Goal: Task Accomplishment & Management: Complete application form

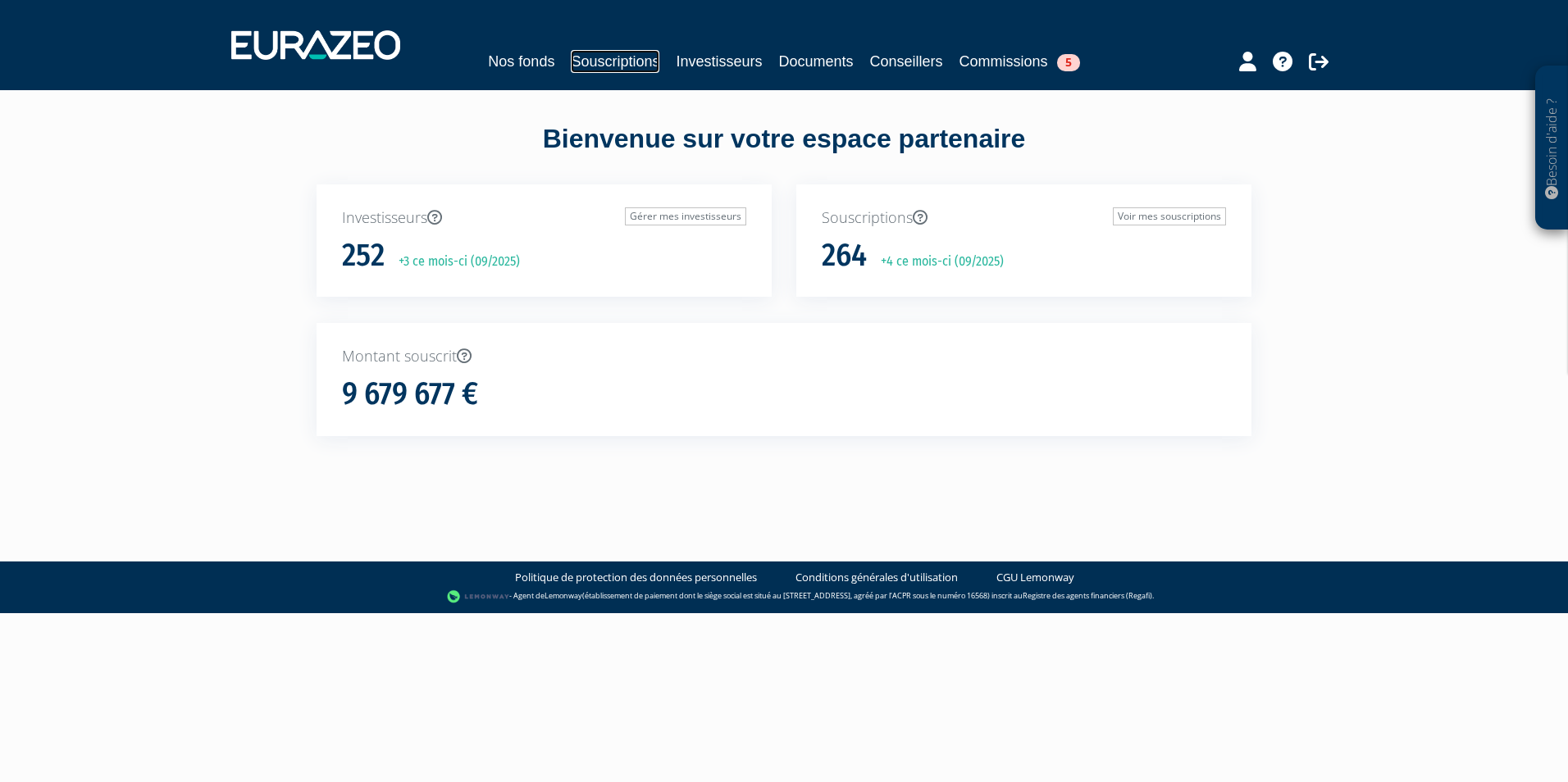
click at [642, 50] on link "Souscriptions" at bounding box center [615, 62] width 88 height 23
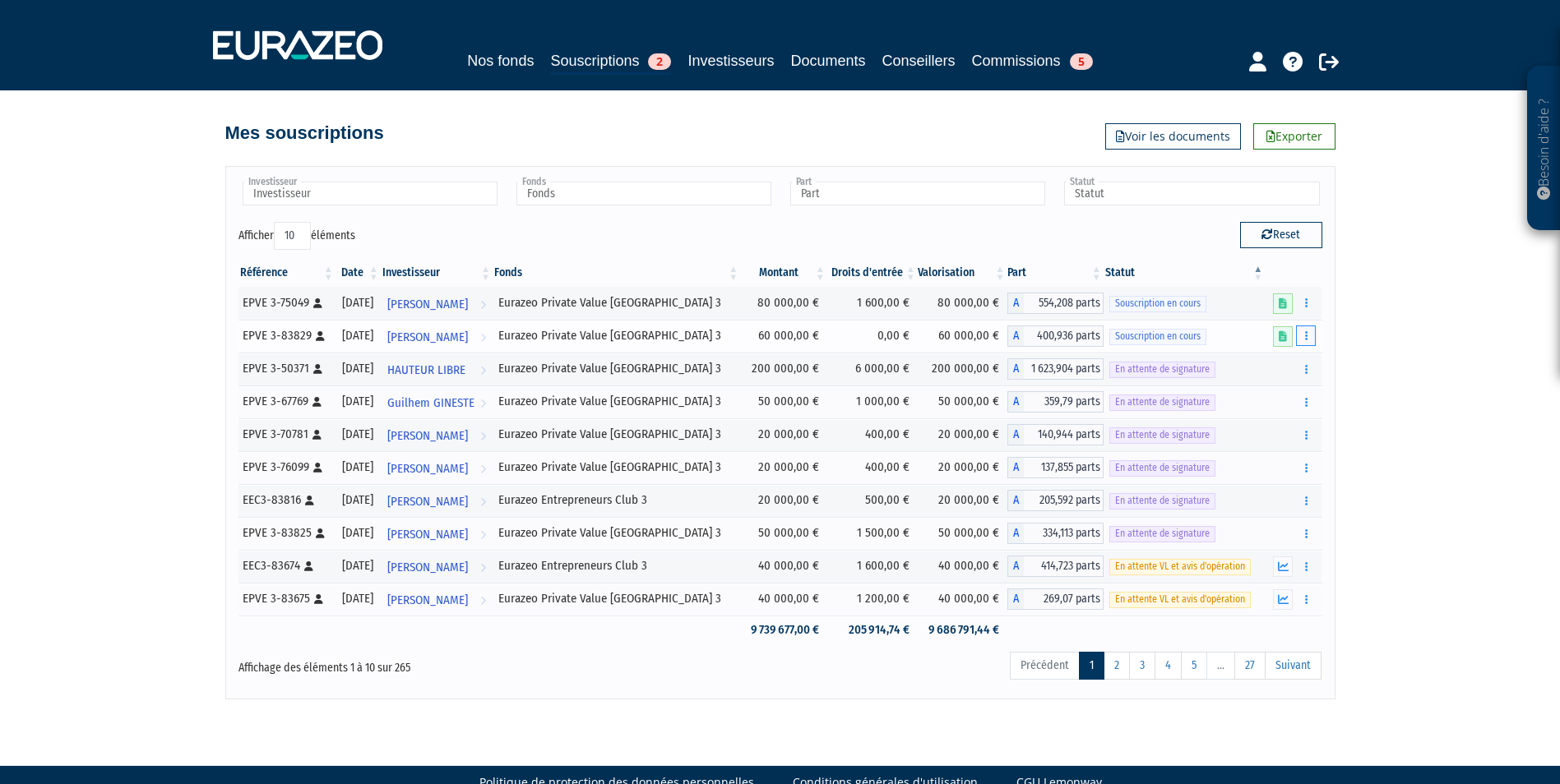
click at [1310, 334] on button "button" at bounding box center [1305, 335] width 19 height 20
click at [1282, 396] on link "Compléter" at bounding box center [1257, 396] width 107 height 27
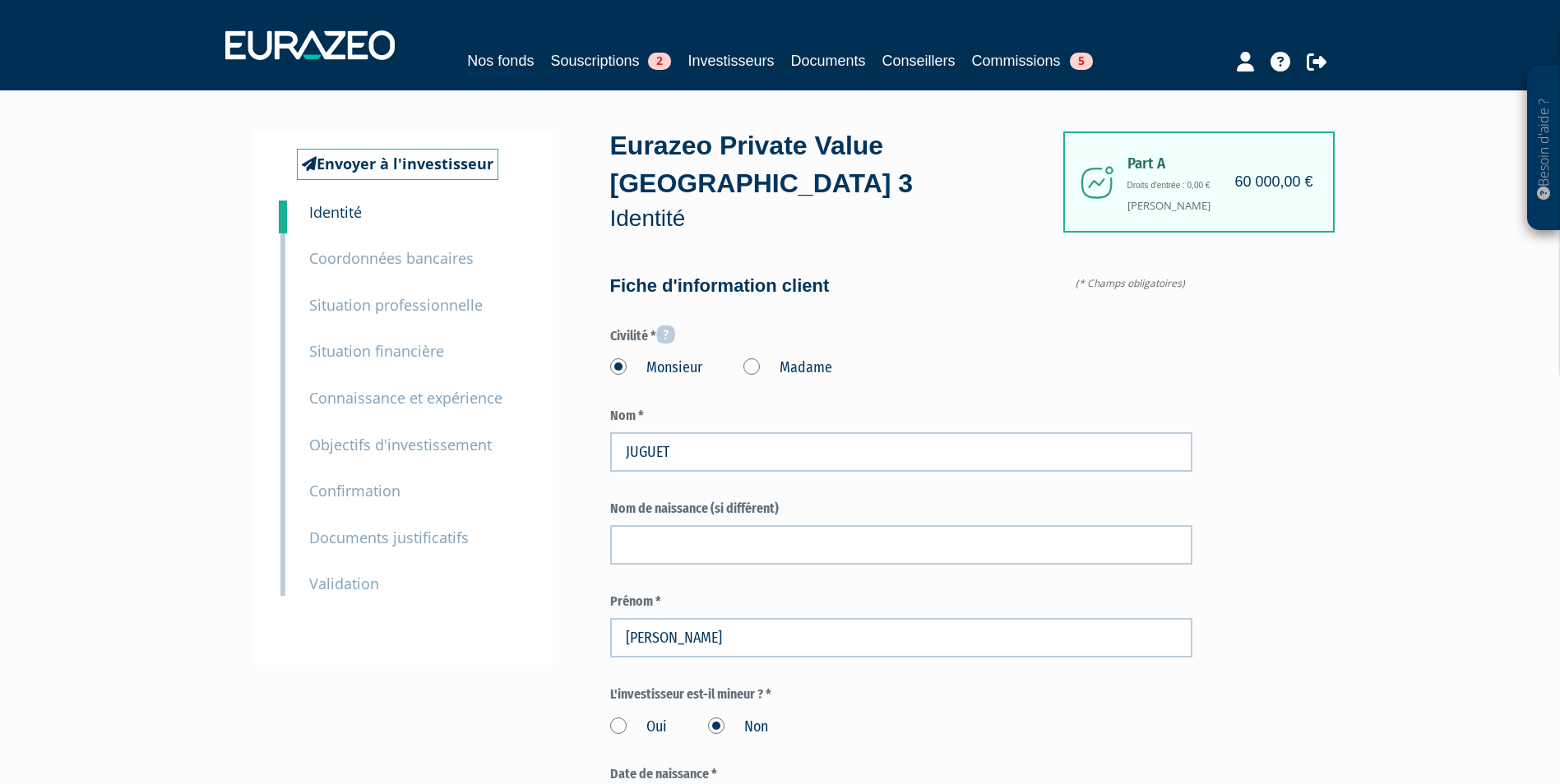
type input "6 08 37 60 18"
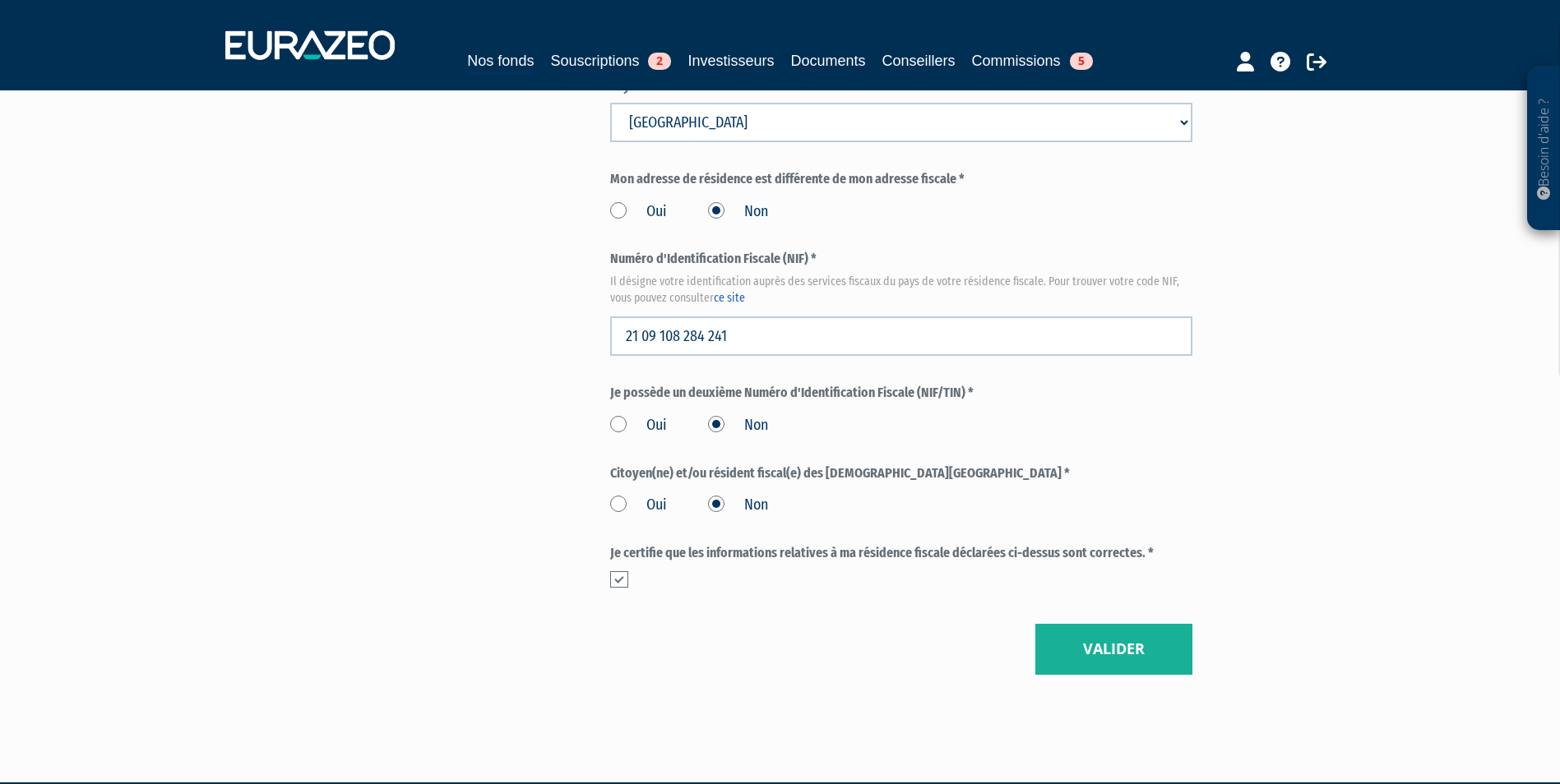
scroll to position [1808, 0]
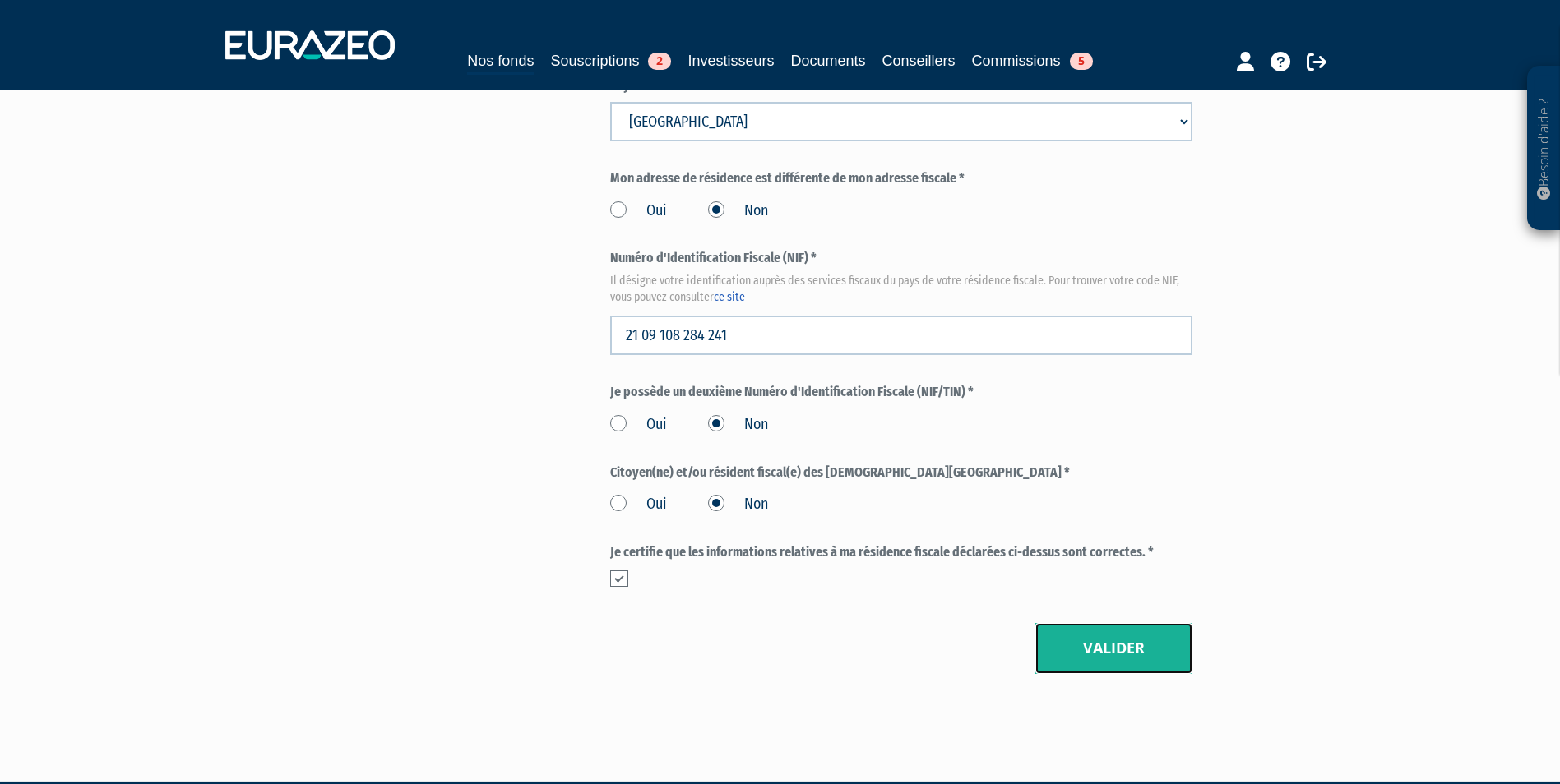
click at [1112, 623] on button "Valider" at bounding box center [1114, 649] width 157 height 51
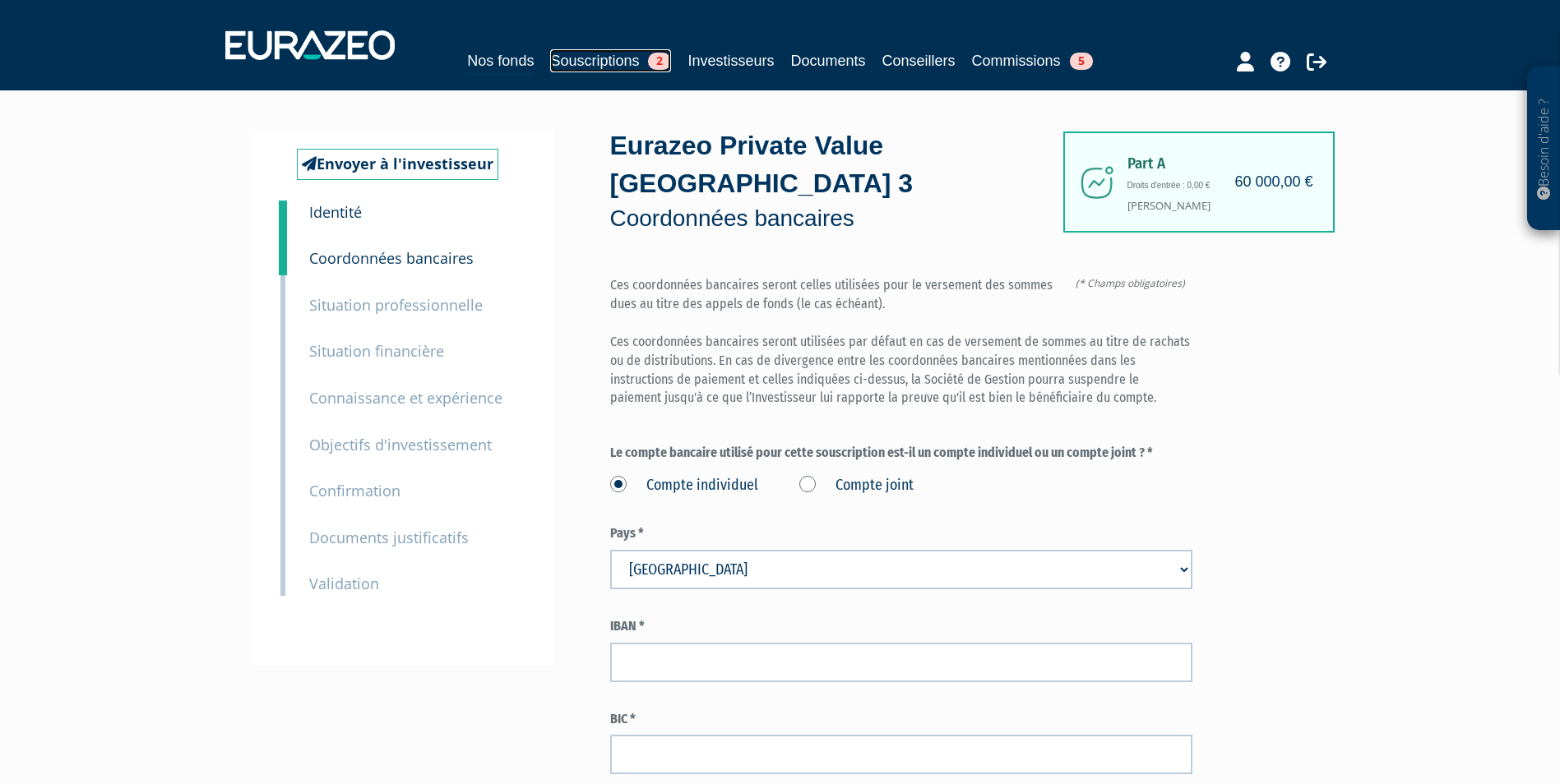
click at [599, 64] on link "Souscriptions 2" at bounding box center [610, 61] width 121 height 23
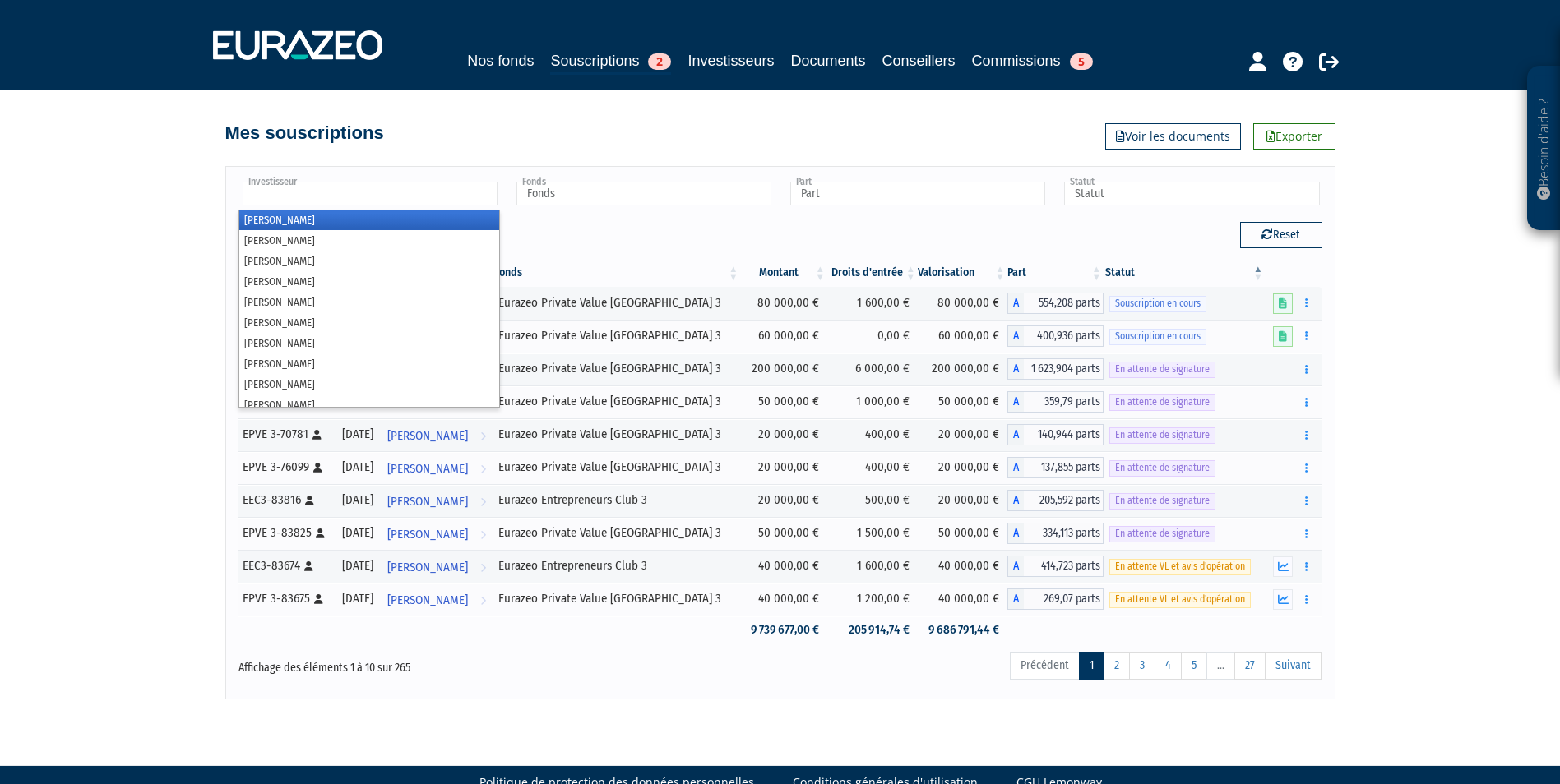
click at [421, 194] on input "text" at bounding box center [370, 193] width 255 height 24
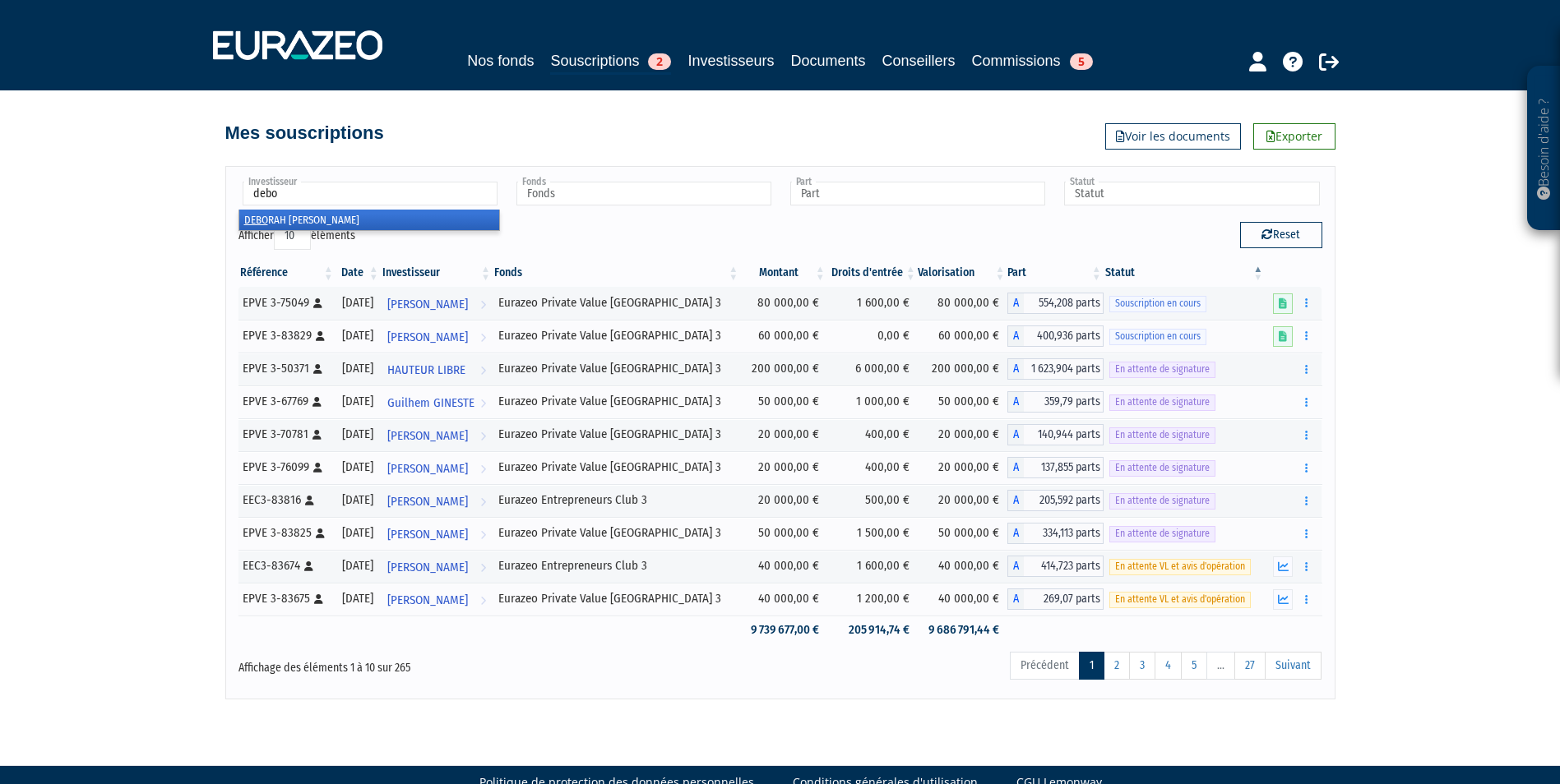
type input "debo"
click at [428, 218] on li "[PERSON_NAME] RAH [PERSON_NAME]" at bounding box center [370, 219] width 260 height 20
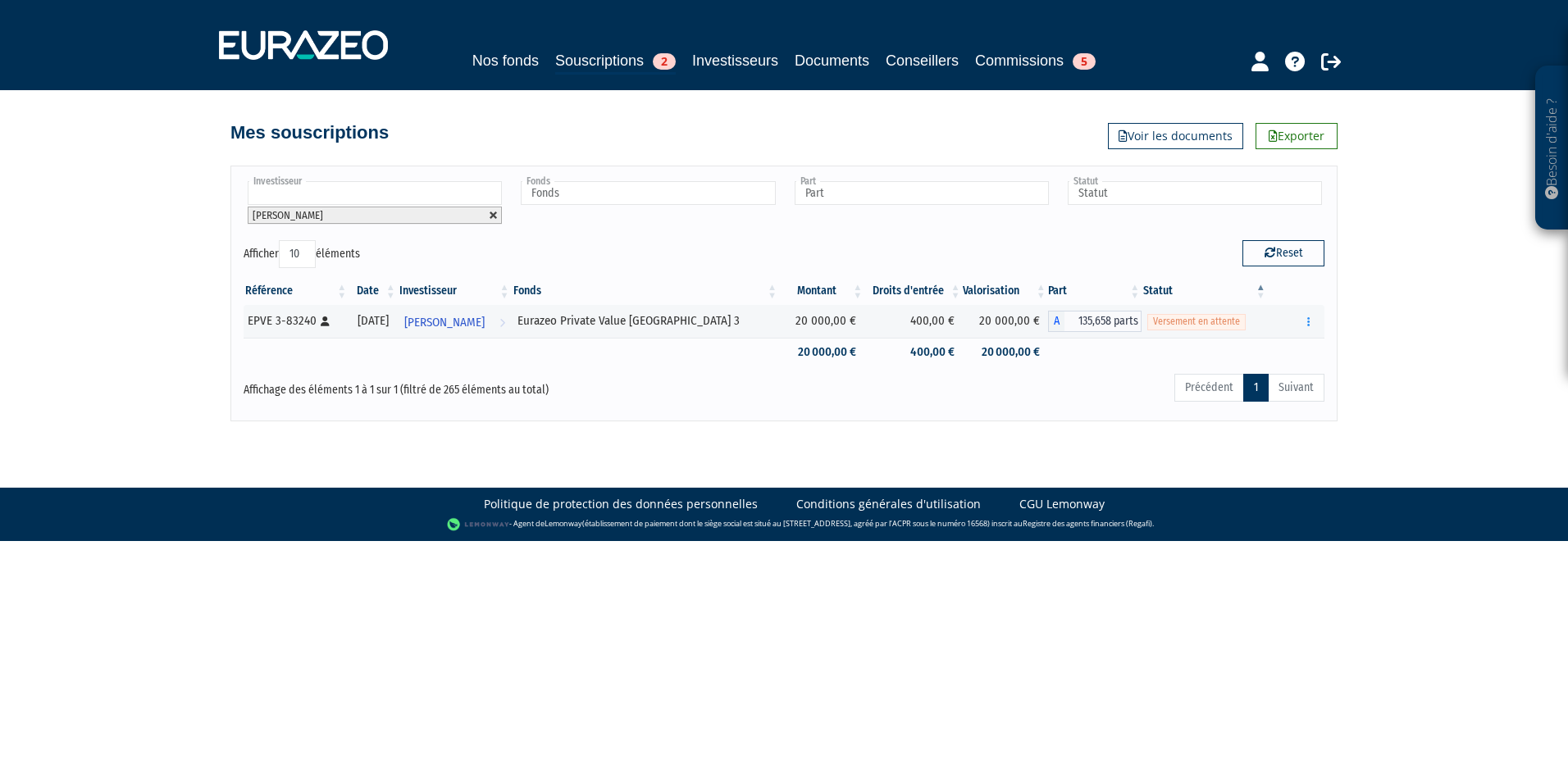
click at [491, 212] on link at bounding box center [493, 215] width 10 height 10
type input "Investisseur"
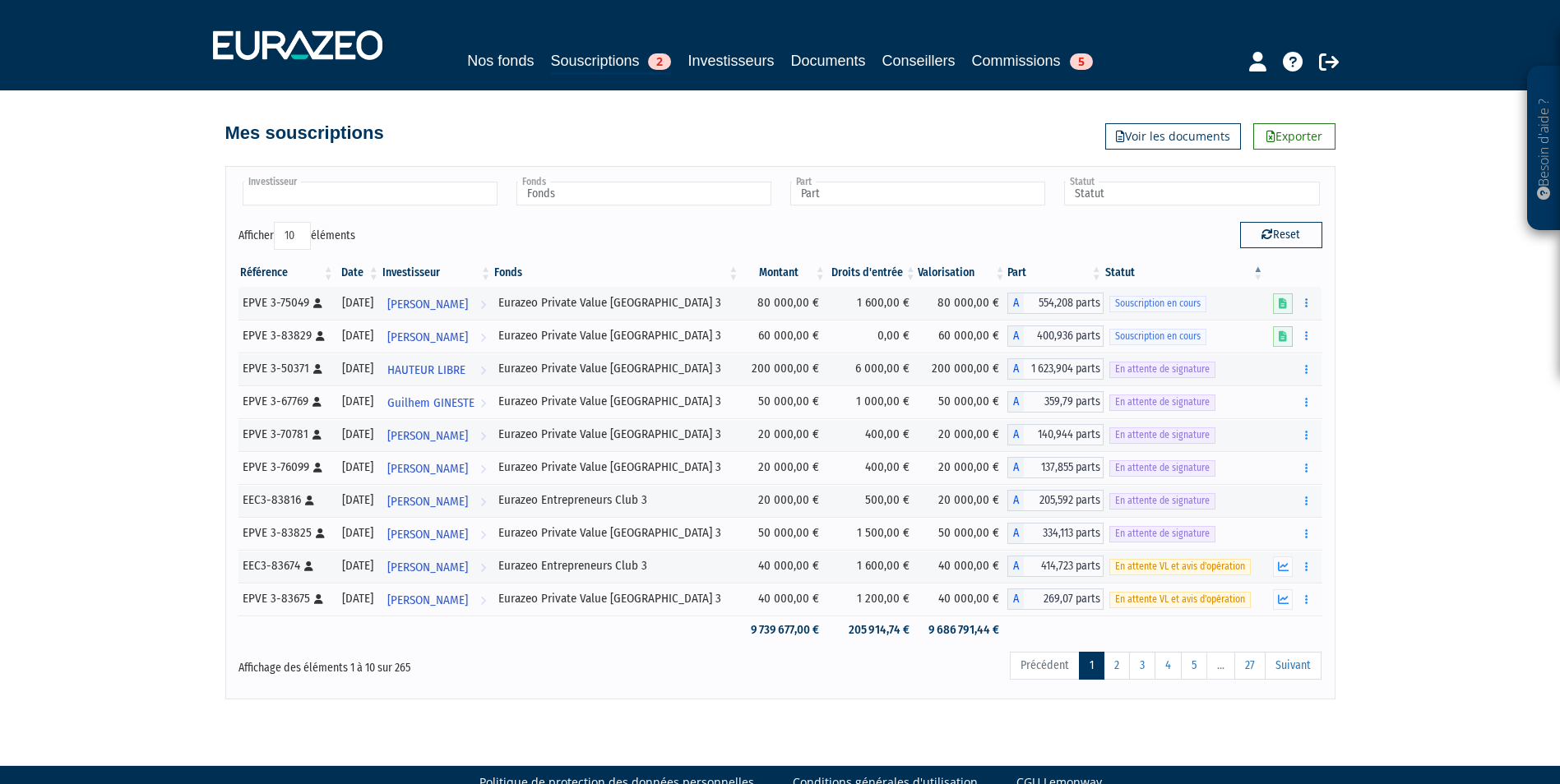
click at [447, 194] on input "text" at bounding box center [370, 193] width 255 height 24
type input "chassa"
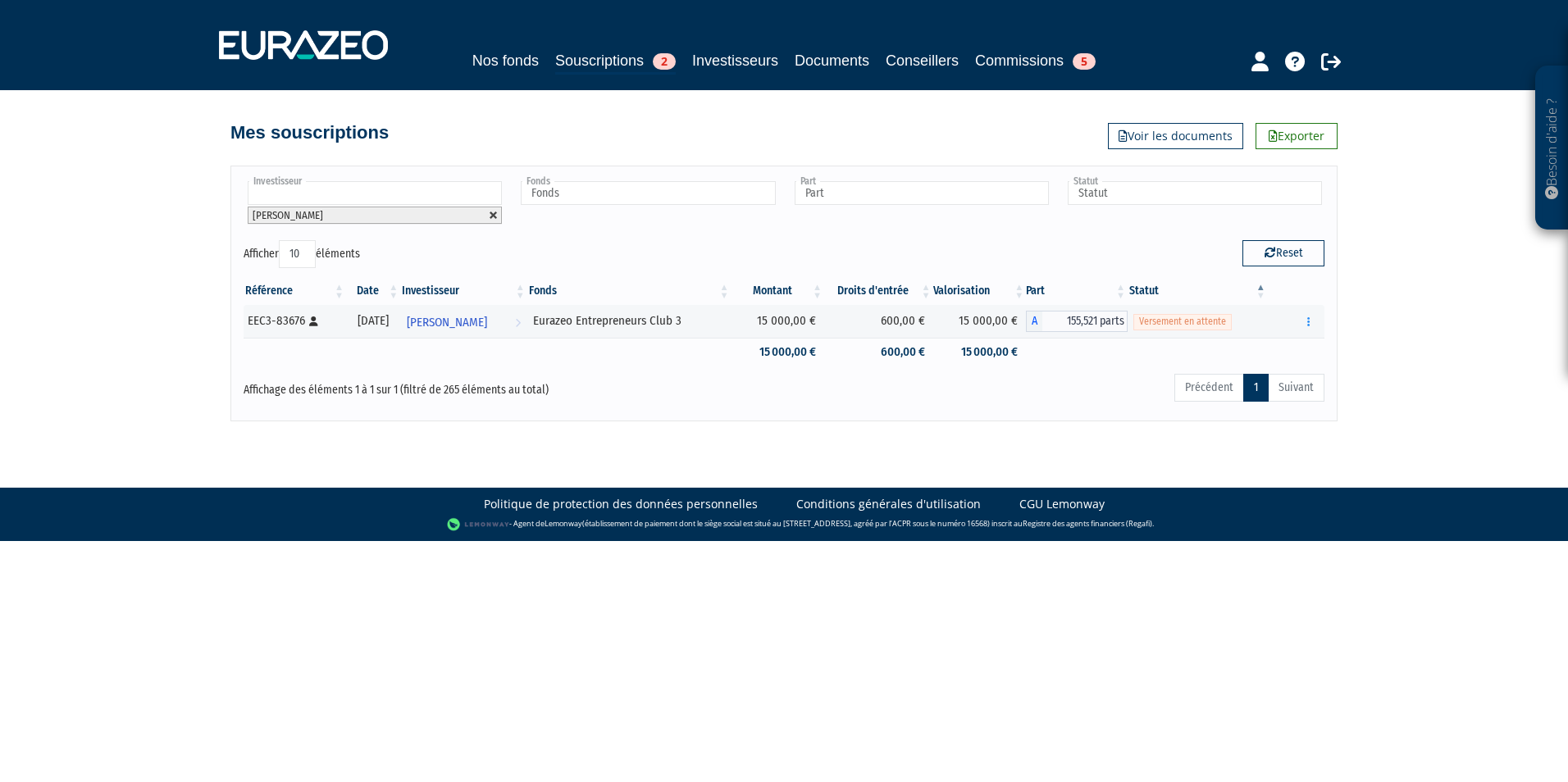
click at [494, 213] on link at bounding box center [493, 215] width 10 height 10
type input "Investisseur"
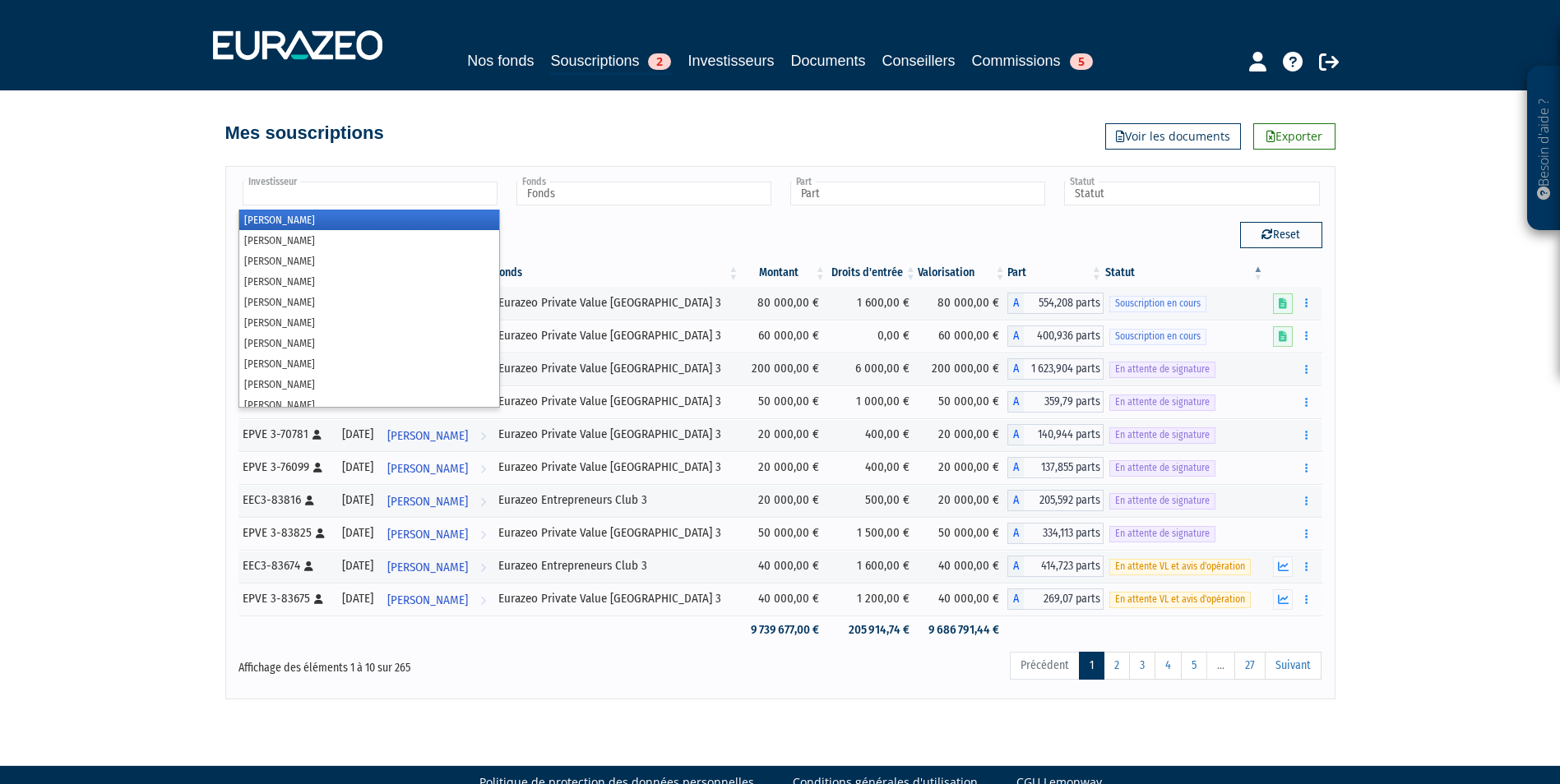
click at [443, 196] on input "text" at bounding box center [370, 193] width 255 height 24
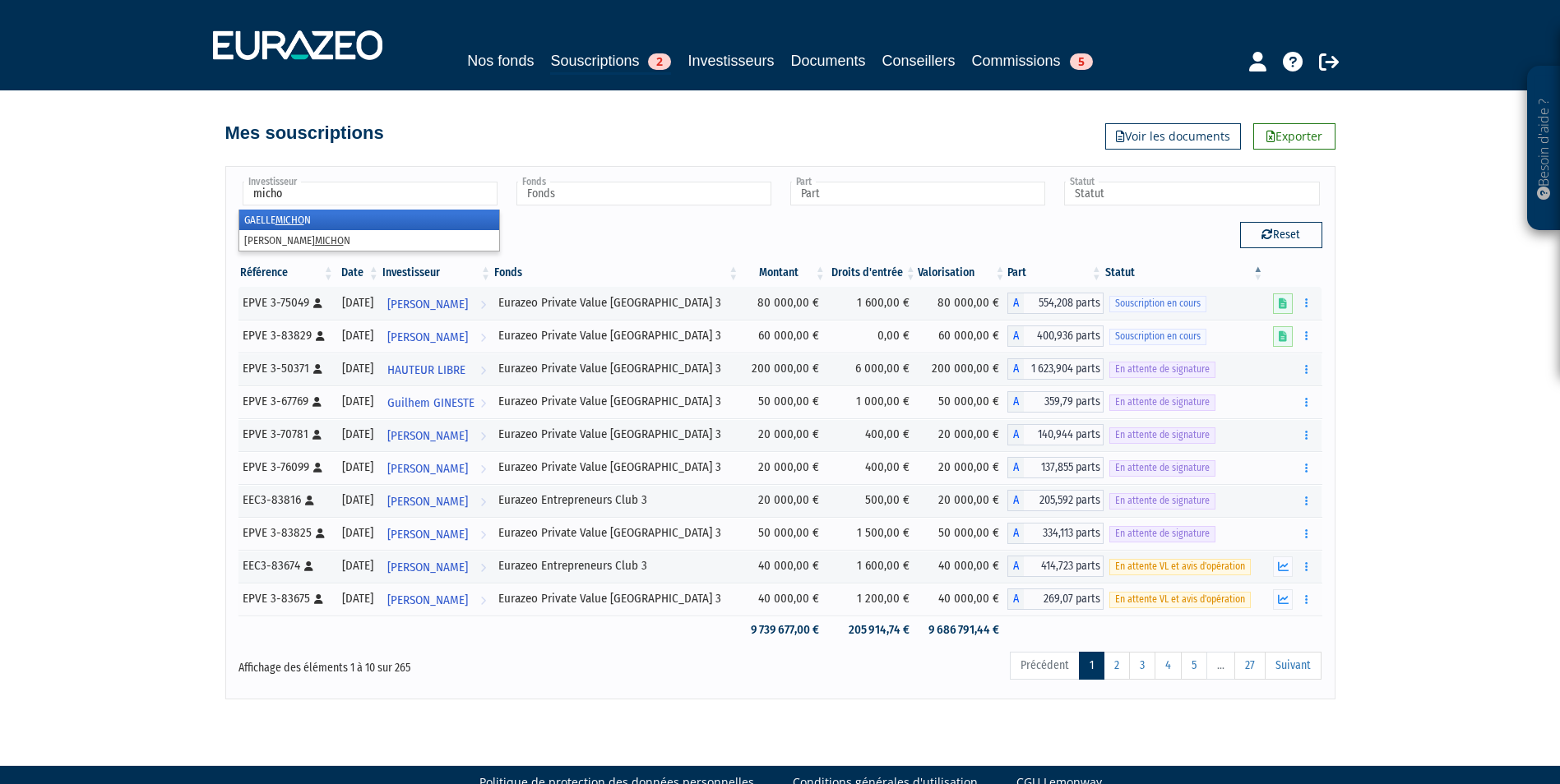
type input "michon"
